Goal: Task Accomplishment & Management: Manage account settings

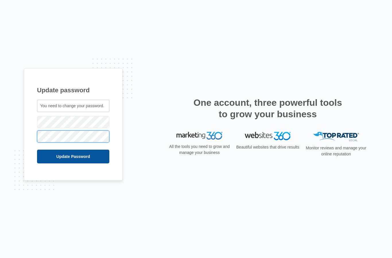
click at [88, 163] on input "Update Password" at bounding box center [73, 157] width 72 height 14
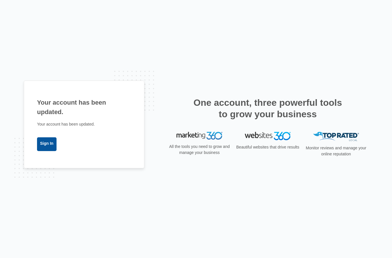
click at [49, 151] on link "Sign In" at bounding box center [47, 144] width 20 height 14
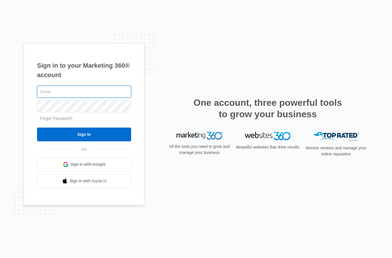
type input "[EMAIL_ADDRESS][DOMAIN_NAME]"
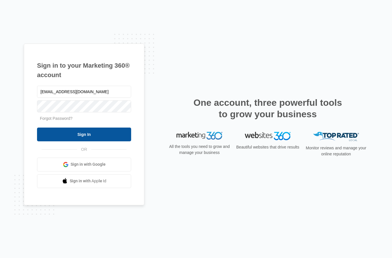
click at [91, 141] on input "Sign In" at bounding box center [84, 135] width 94 height 14
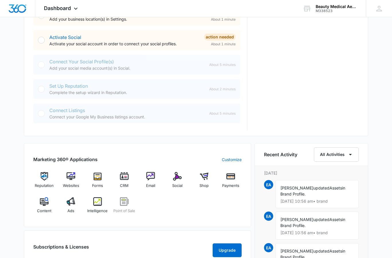
scroll to position [231, 0]
click at [128, 178] on img at bounding box center [124, 176] width 9 height 9
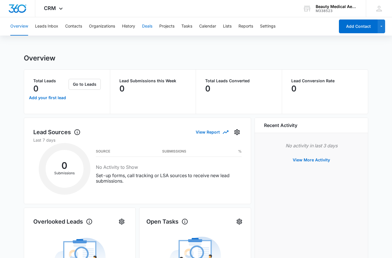
click at [148, 29] on button "Deals" at bounding box center [147, 26] width 10 height 18
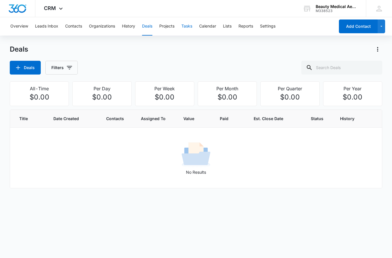
click at [192, 23] on button "Tasks" at bounding box center [186, 26] width 11 height 18
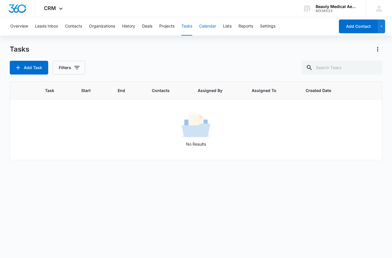
click at [211, 28] on button "Calendar" at bounding box center [207, 26] width 17 height 18
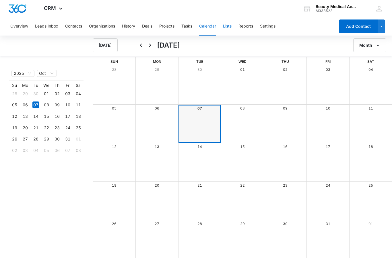
click at [231, 28] on button "Lists" at bounding box center [227, 26] width 9 height 18
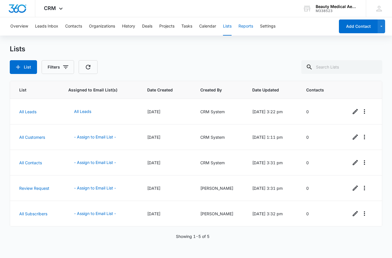
click at [250, 30] on button "Reports" at bounding box center [245, 26] width 15 height 18
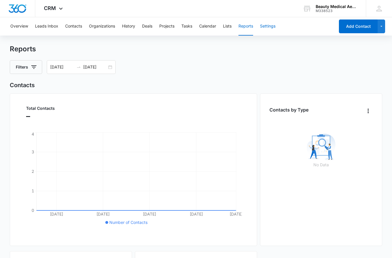
click at [272, 28] on button "Settings" at bounding box center [267, 26] width 15 height 18
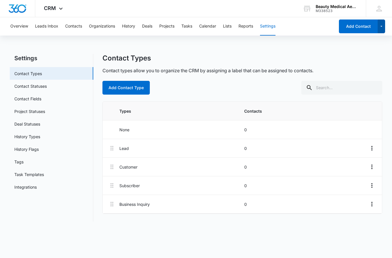
click at [380, 30] on button "button" at bounding box center [381, 27] width 8 height 14
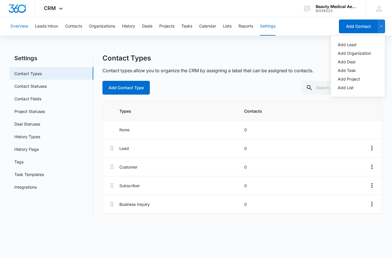
click at [20, 30] on button "Overview" at bounding box center [19, 26] width 18 height 18
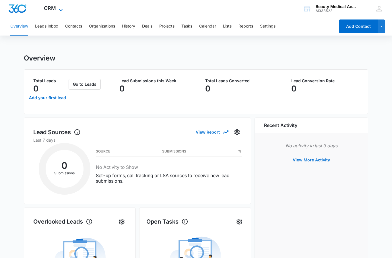
click at [63, 10] on icon at bounding box center [60, 10] width 7 height 7
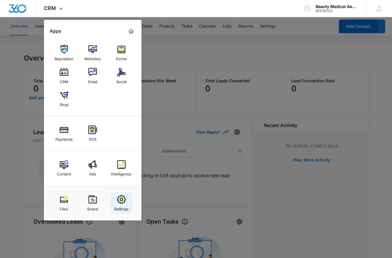
click at [124, 197] on img at bounding box center [121, 199] width 9 height 9
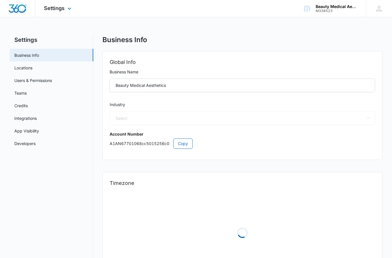
select select "14"
select select "US"
select select "America/Chicago"
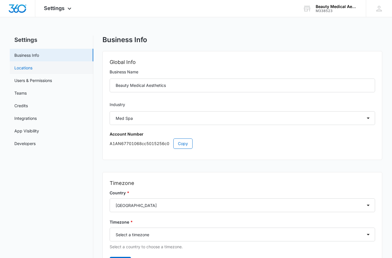
click at [26, 69] on link "Locations" at bounding box center [23, 68] width 18 height 6
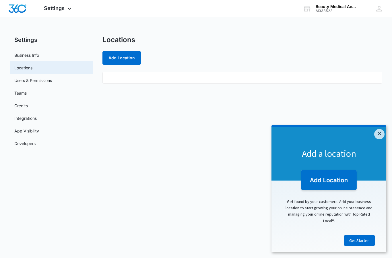
click at [335, 182] on img at bounding box center [328, 181] width 59 height 24
click at [122, 55] on button "Add Location" at bounding box center [121, 58] width 38 height 14
